Goal: Check status: Check status

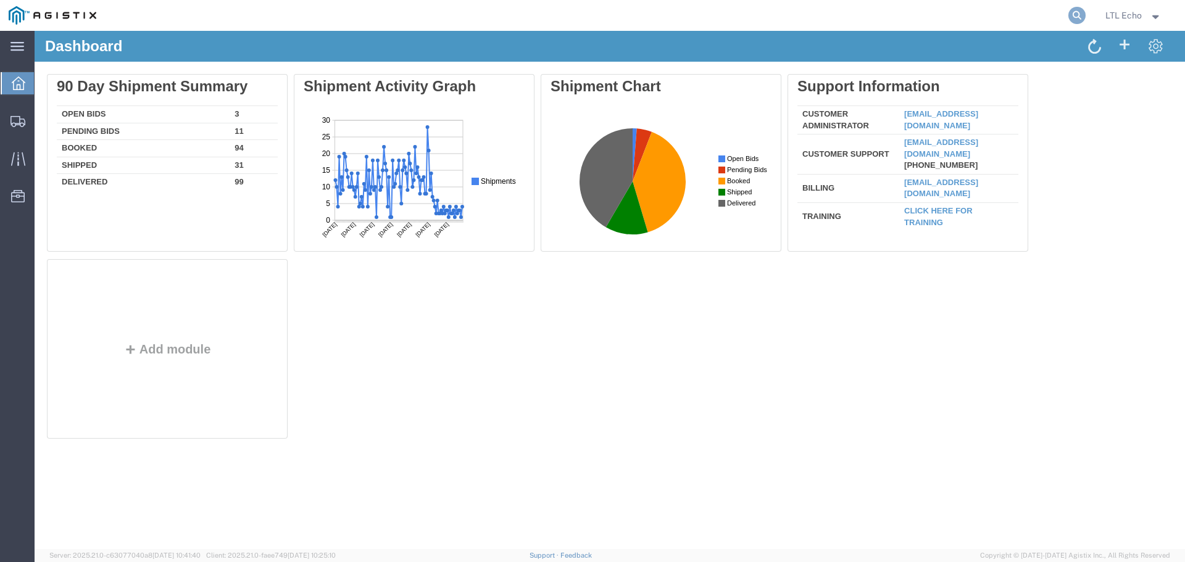
click at [1076, 14] on icon at bounding box center [1076, 15] width 17 height 17
click at [906, 10] on input "search" at bounding box center [880, 16] width 375 height 30
click at [14, 46] on icon at bounding box center [17, 46] width 14 height 9
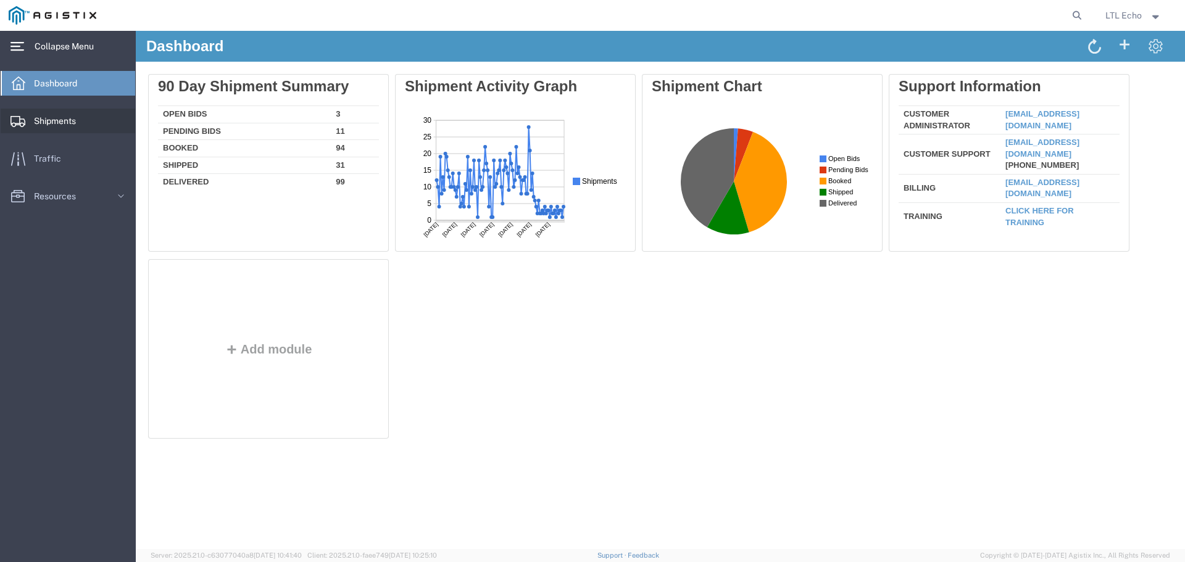
click at [24, 112] on div at bounding box center [18, 121] width 35 height 25
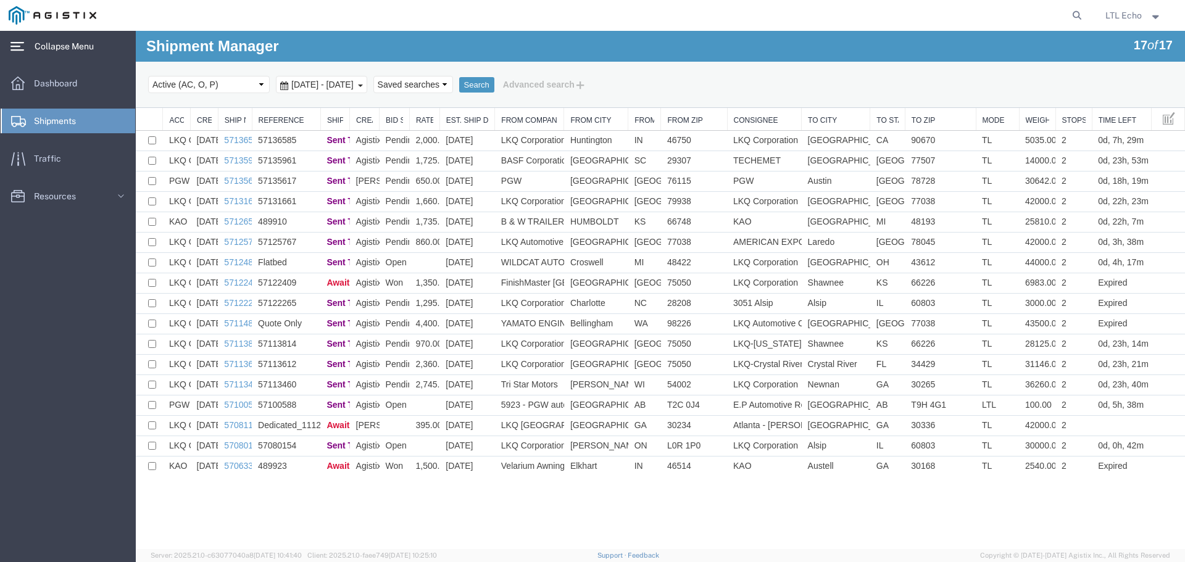
click at [586, 119] on link "From City" at bounding box center [595, 120] width 51 height 10
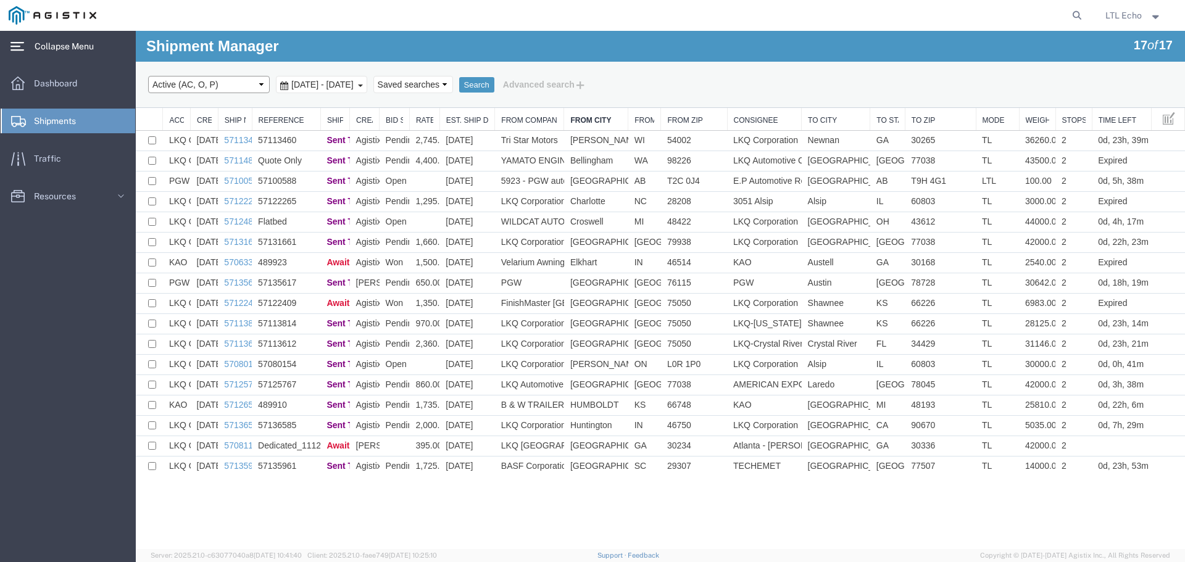
click at [226, 85] on select "Select status Active (AC, O, P) All Approved Awaiting Confirmation (AC) Booked …" at bounding box center [209, 84] width 122 height 17
select select "AWAITCONF"
click at [148, 76] on select "Select status Active (AC, O, P) All Approved Awaiting Confirmation (AC) Booked …" at bounding box center [209, 84] width 122 height 17
click at [357, 83] on span "[DATE] - [DATE]" at bounding box center [322, 85] width 68 height 10
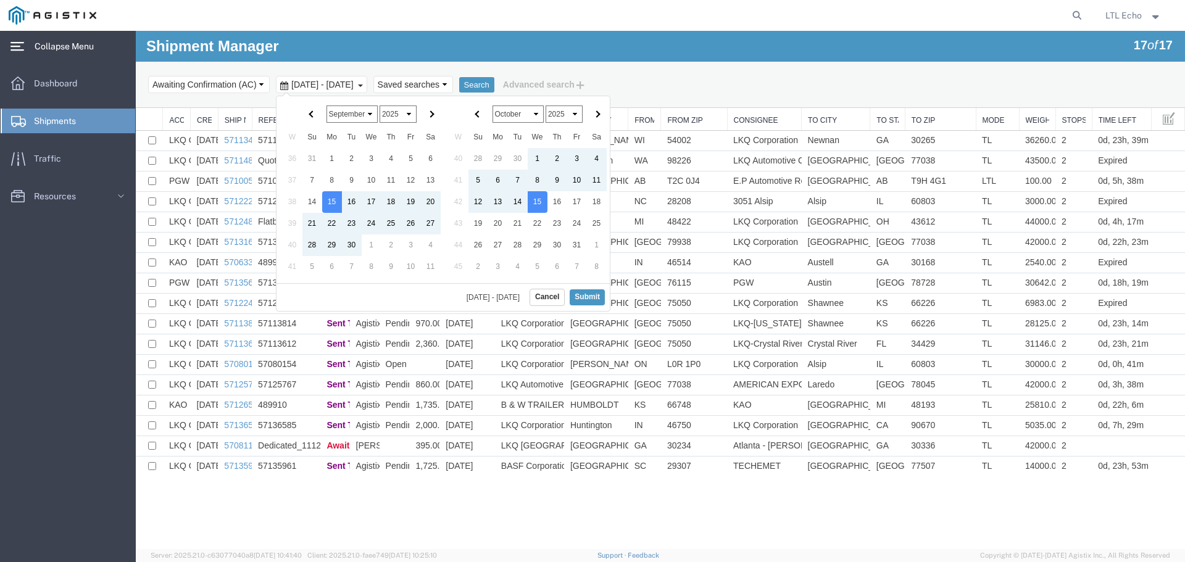
click at [440, 51] on div "Shipment Manager 17 of 17 Search Select status Active (AC, O, P) All Approved A…" at bounding box center [660, 69] width 1049 height 77
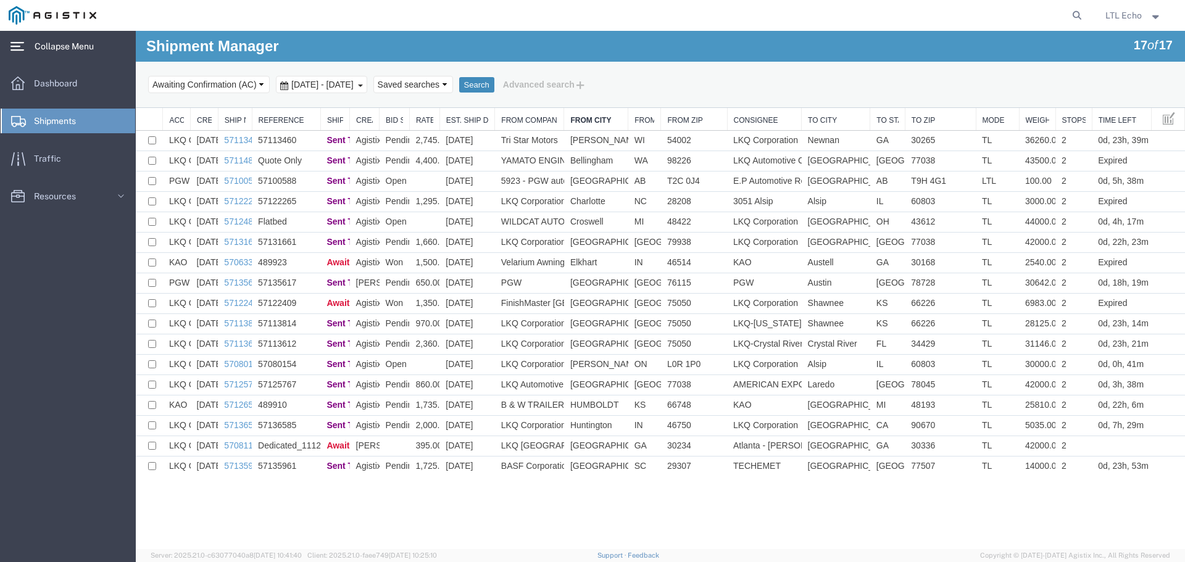
click at [494, 88] on button "Search" at bounding box center [476, 85] width 35 height 16
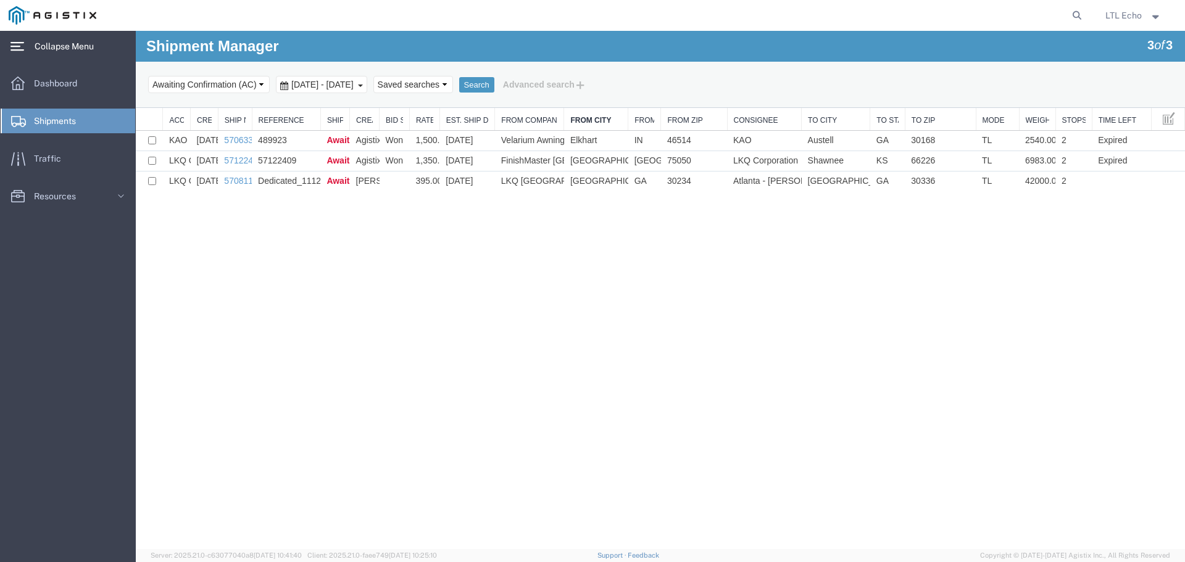
click at [357, 86] on span "[DATE] - [DATE]" at bounding box center [322, 85] width 68 height 10
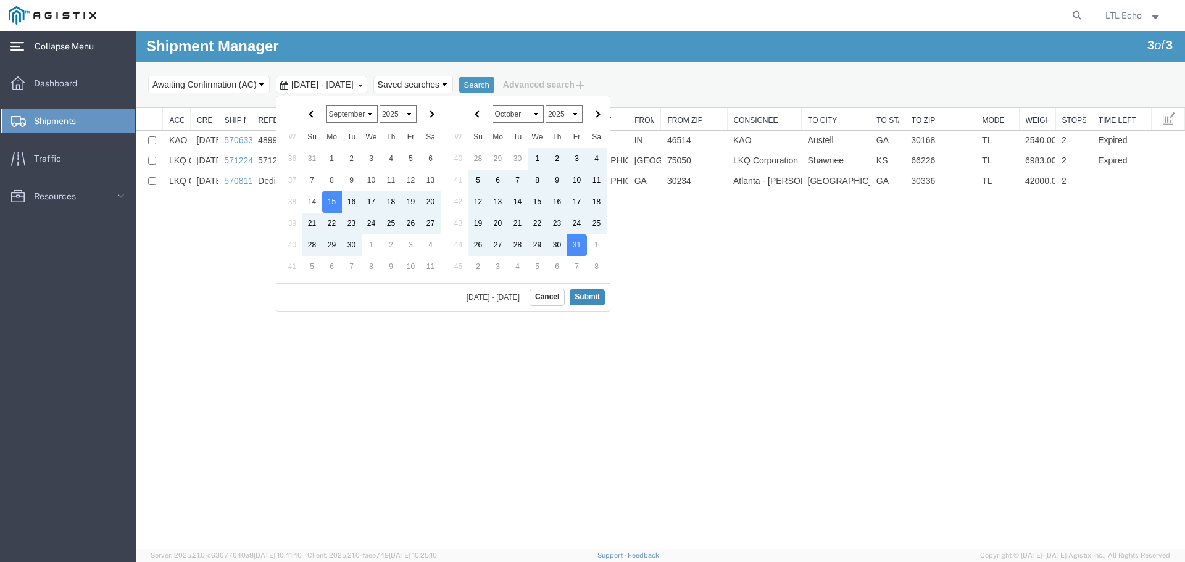
click at [588, 297] on button "Submit" at bounding box center [586, 296] width 35 height 15
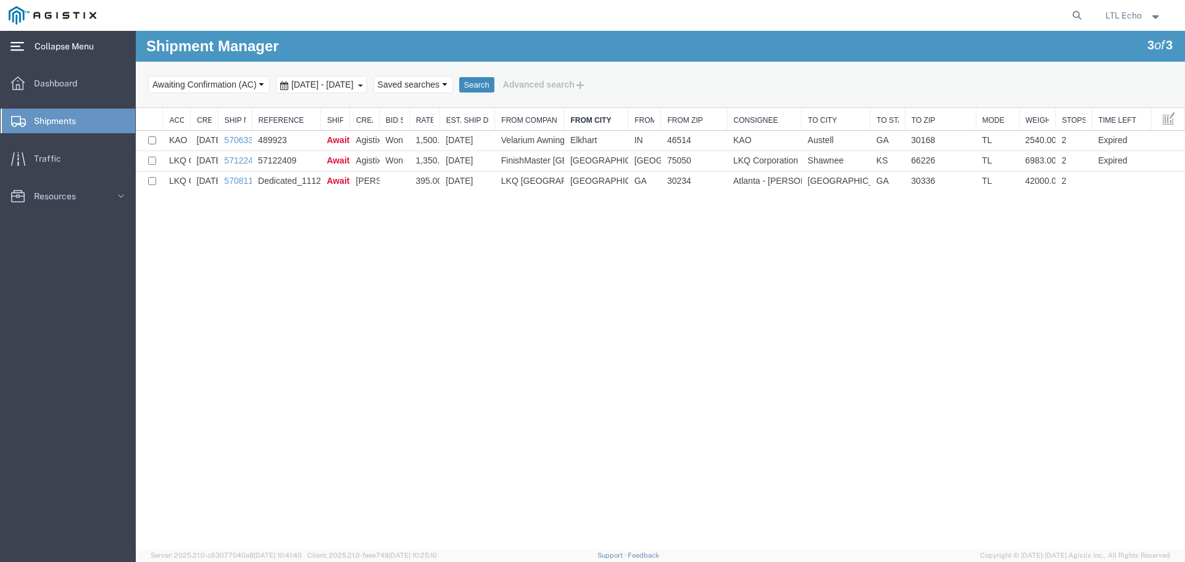
click at [494, 80] on button "Search" at bounding box center [476, 85] width 35 height 16
click at [1081, 6] on form at bounding box center [1077, 15] width 20 height 31
click at [1073, 12] on icon at bounding box center [1076, 15] width 17 height 17
click at [966, 17] on input "search" at bounding box center [880, 16] width 375 height 30
type input "56776221"
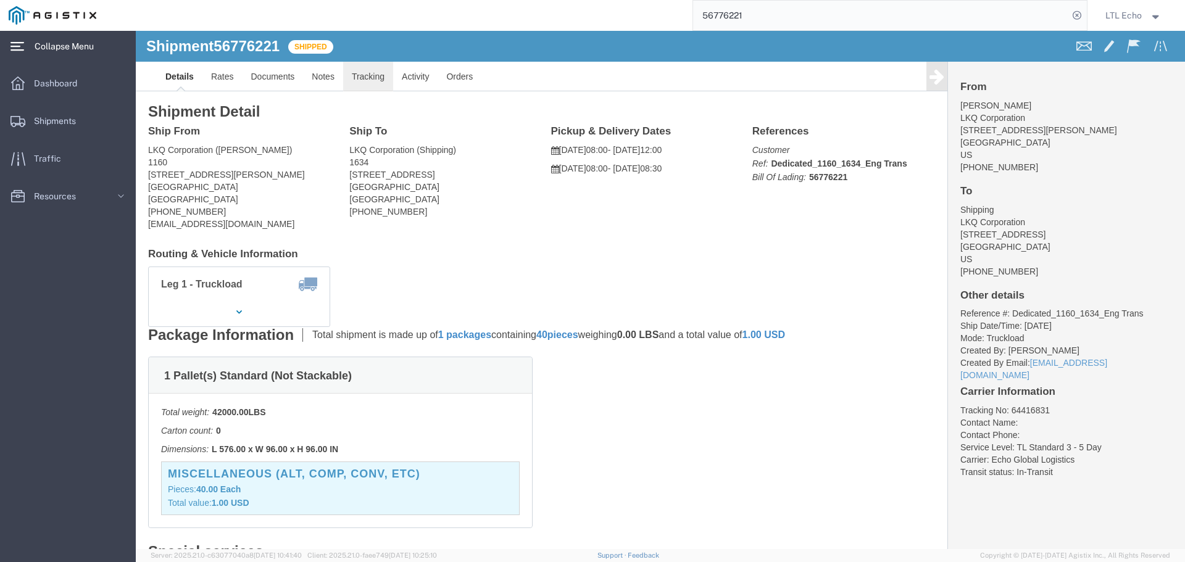
click link "Tracking"
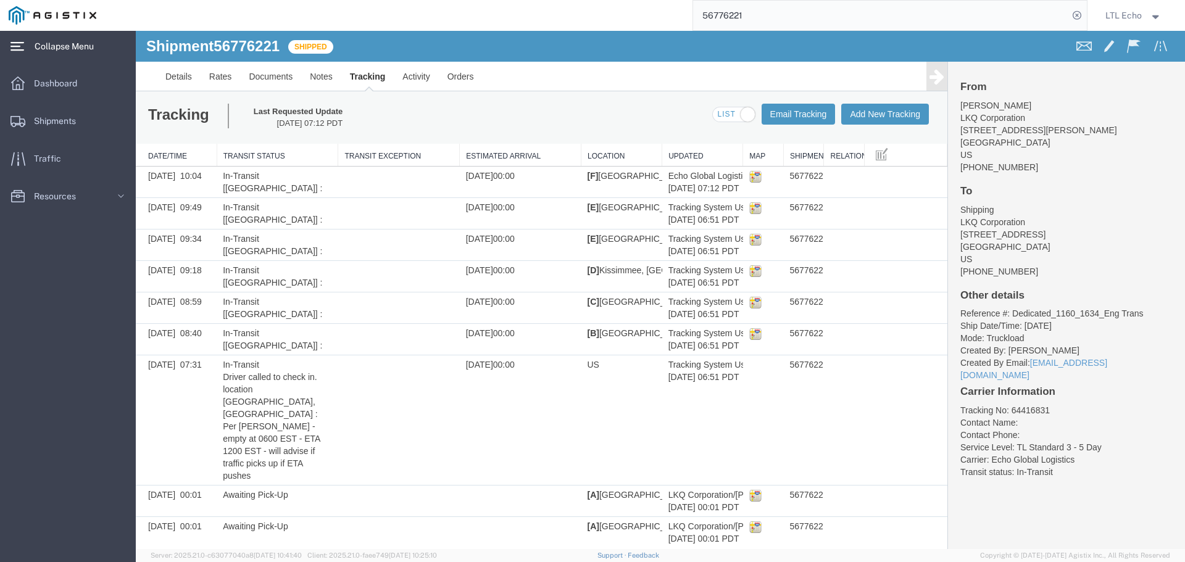
scroll to position [49, 0]
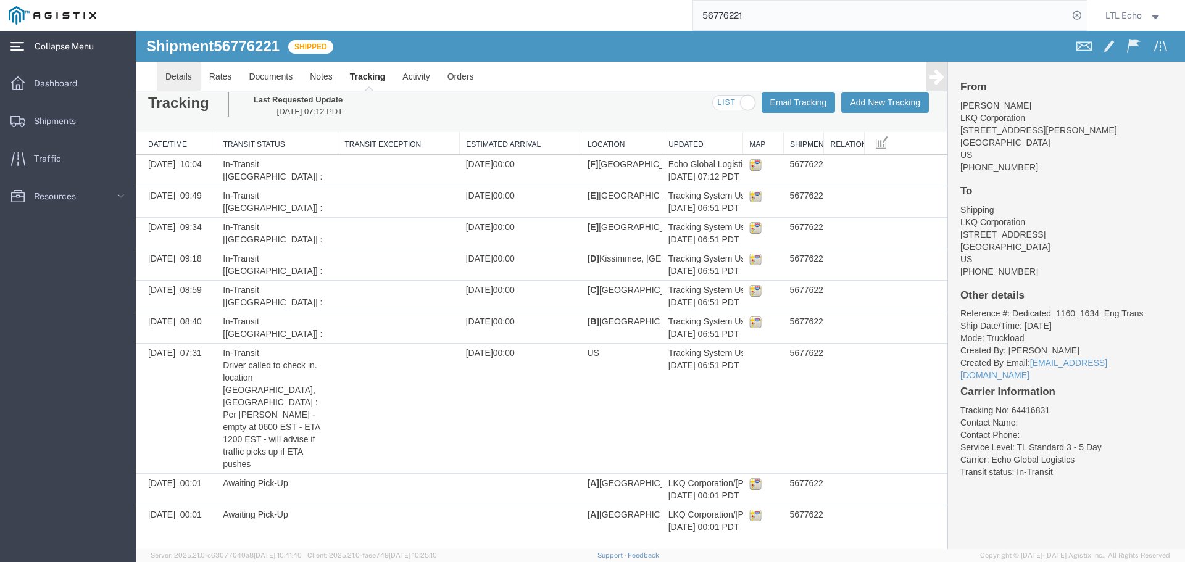
click at [189, 72] on link "Details" at bounding box center [179, 77] width 44 height 30
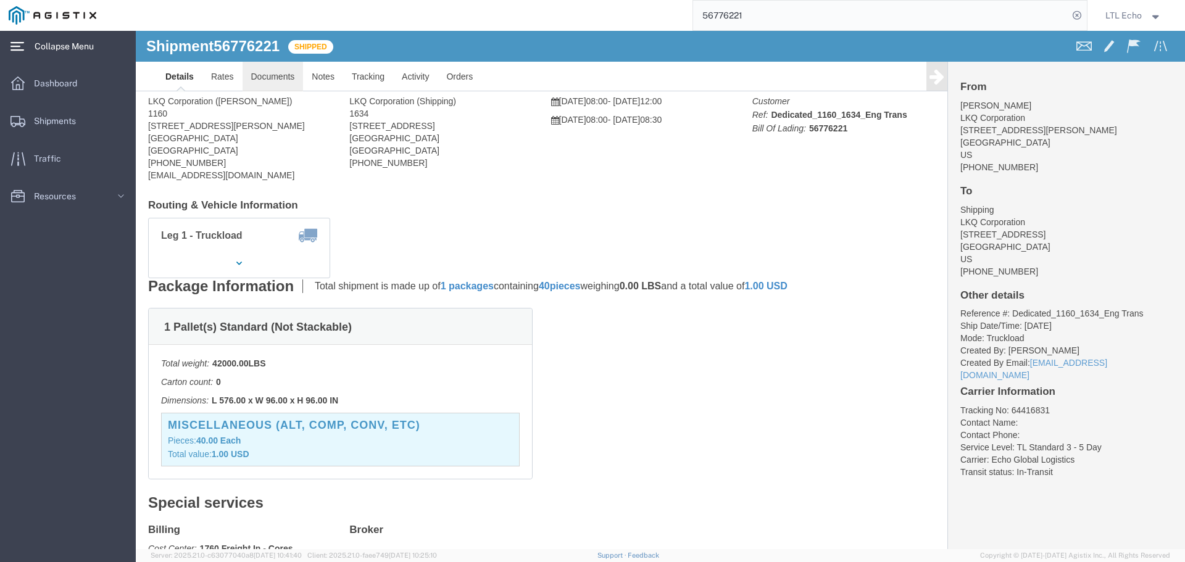
click link "Documents"
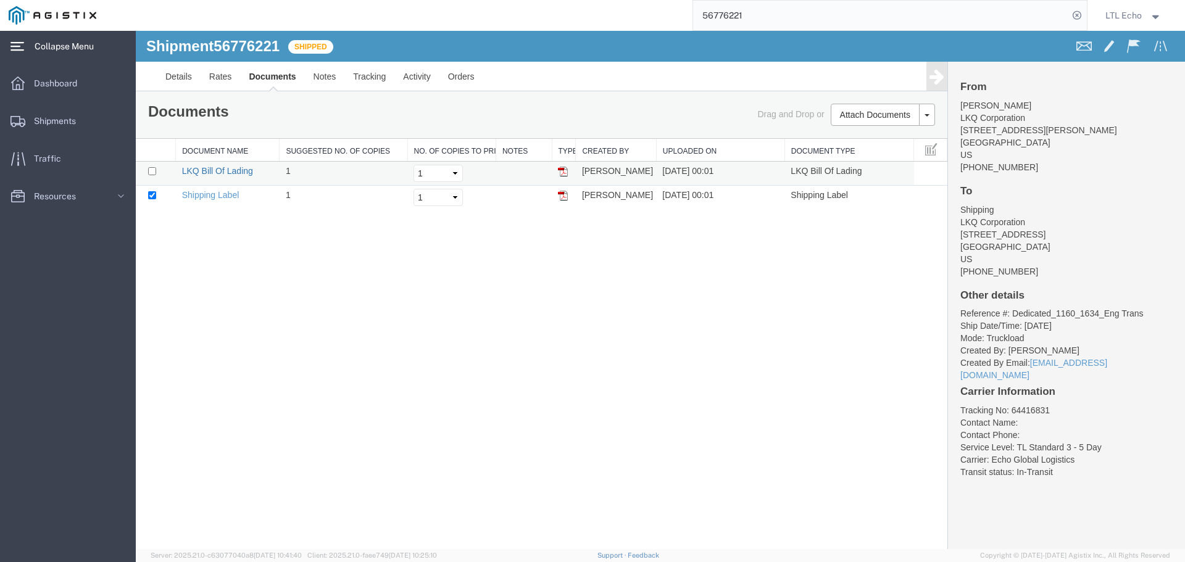
click at [210, 175] on link "LKQ Bill Of Lading" at bounding box center [217, 171] width 71 height 10
